Goal: Transaction & Acquisition: Purchase product/service

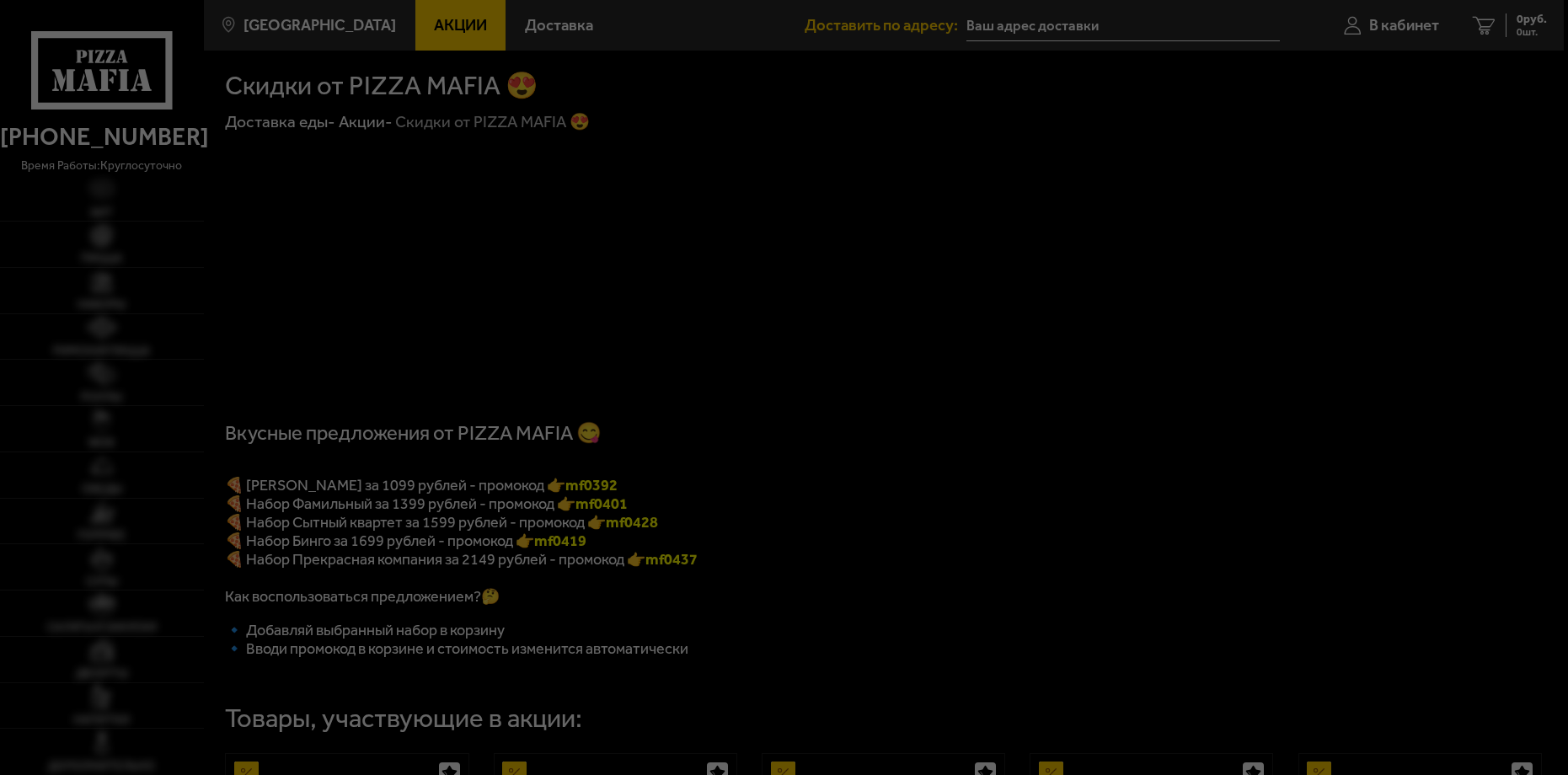
click at [547, 32] on div at bounding box center [784, 387] width 1568 height 775
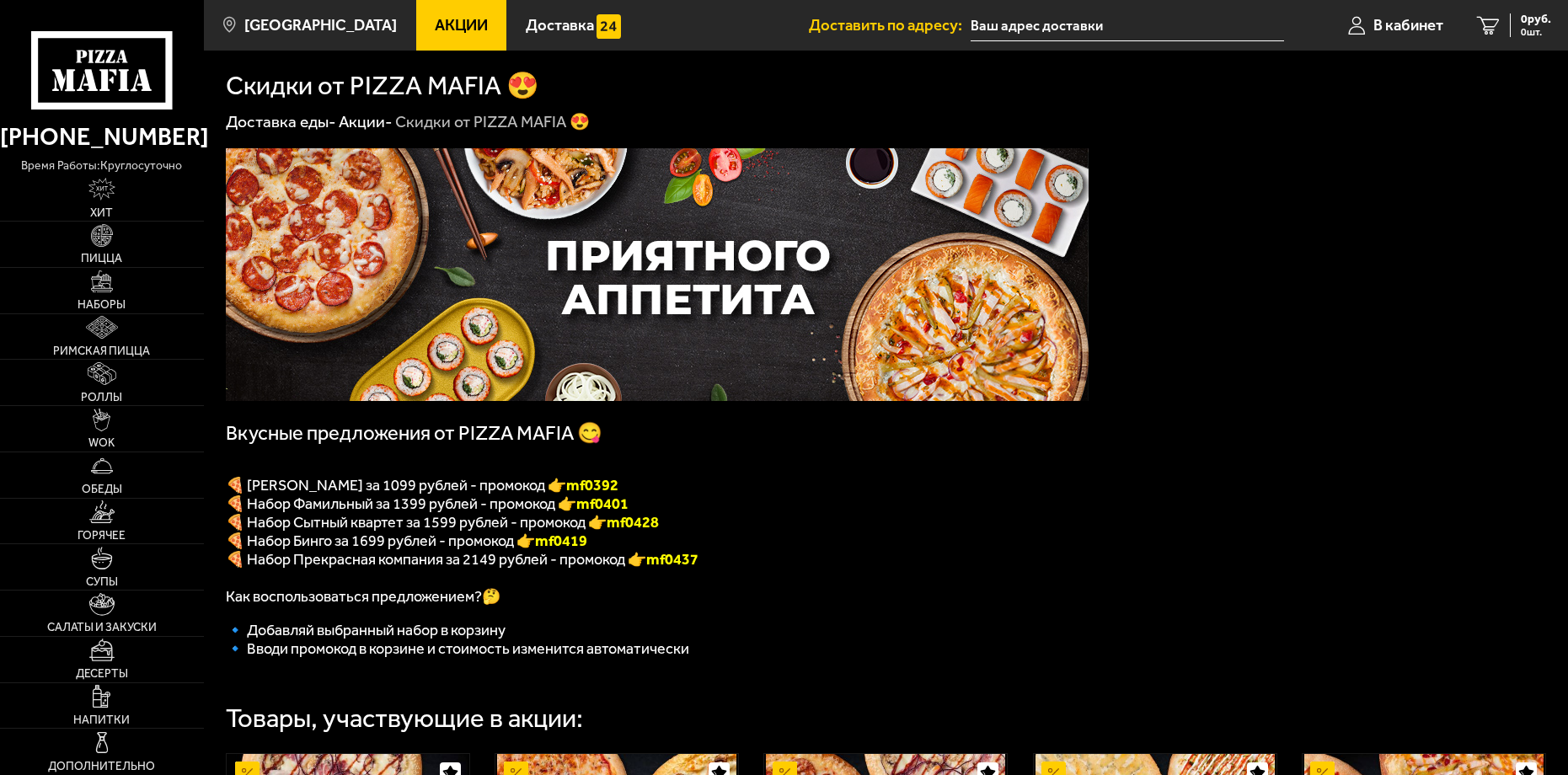
type input "[STREET_ADDRESS]"
click at [98, 280] on img at bounding box center [102, 282] width 23 height 23
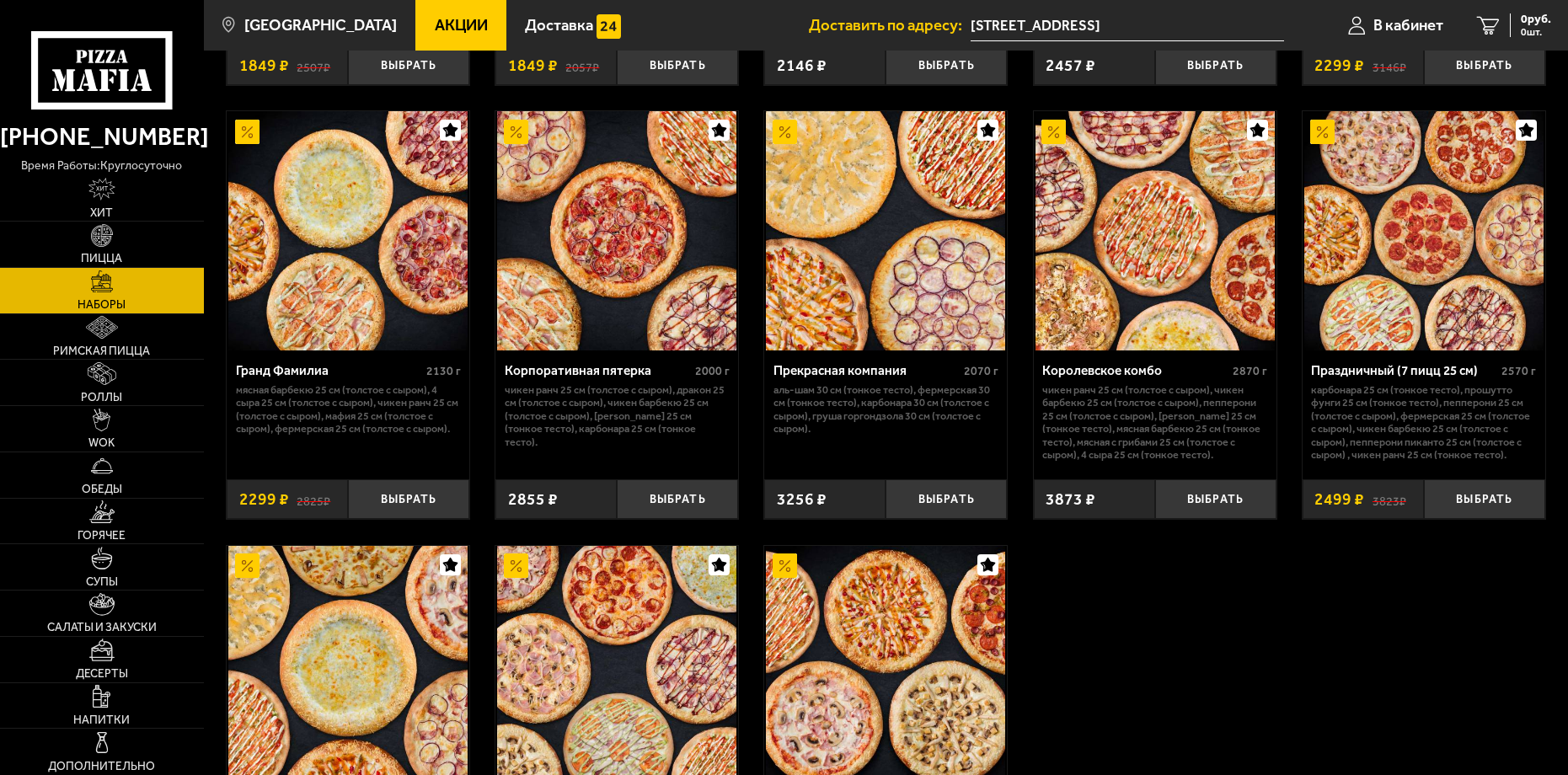
scroll to position [2443, 0]
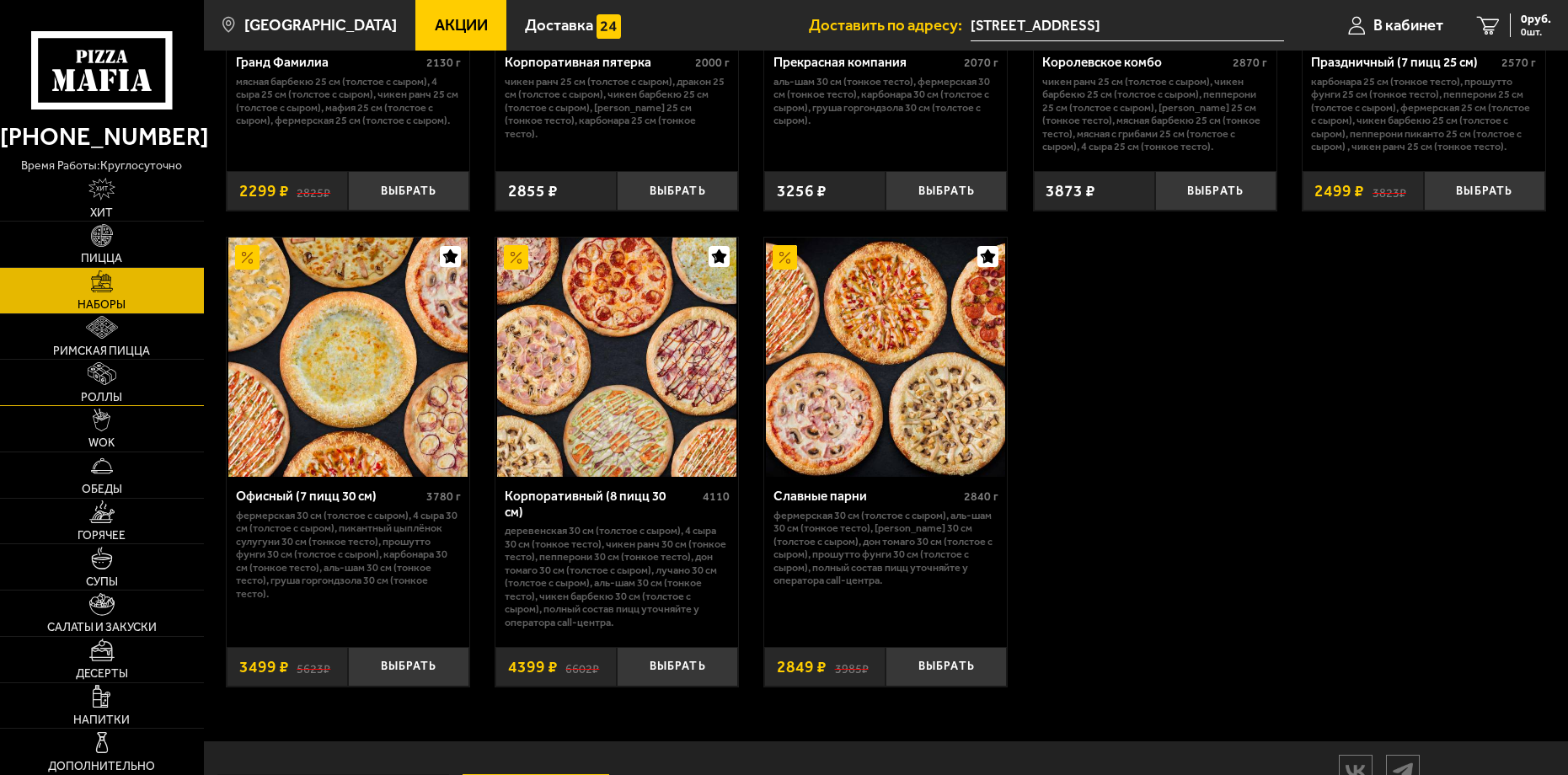
click at [116, 371] on img at bounding box center [102, 374] width 30 height 23
